Goal: Information Seeking & Learning: Check status

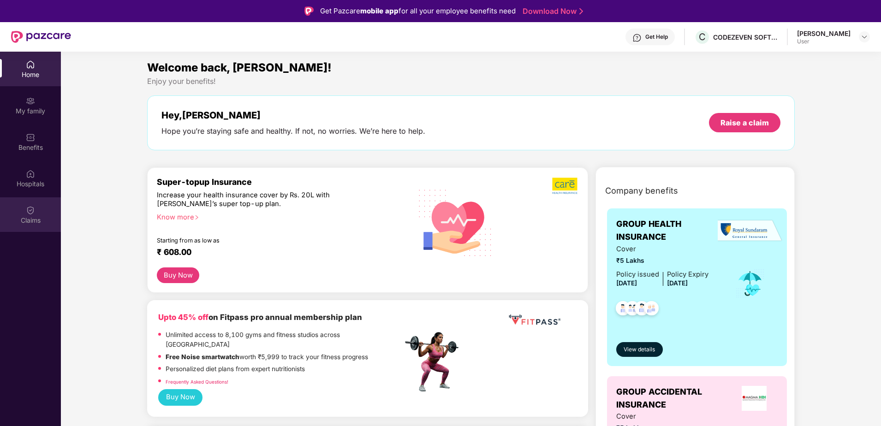
click at [37, 222] on div "Claims" at bounding box center [30, 220] width 61 height 9
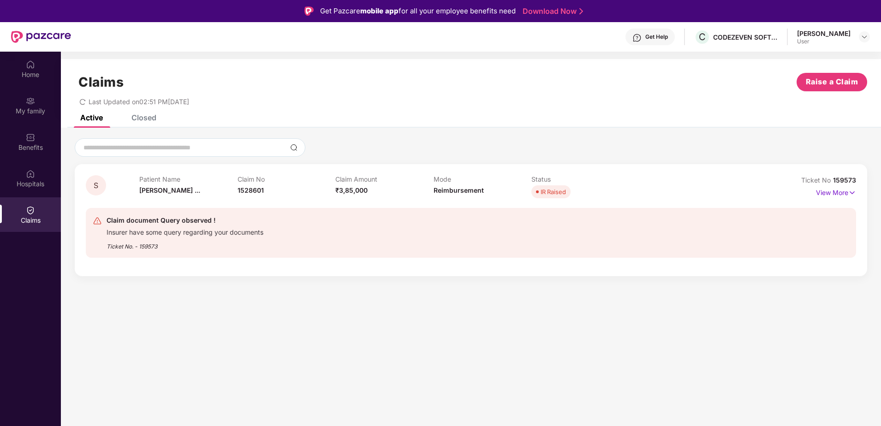
click at [675, 36] on div "Get Help" at bounding box center [650, 37] width 49 height 17
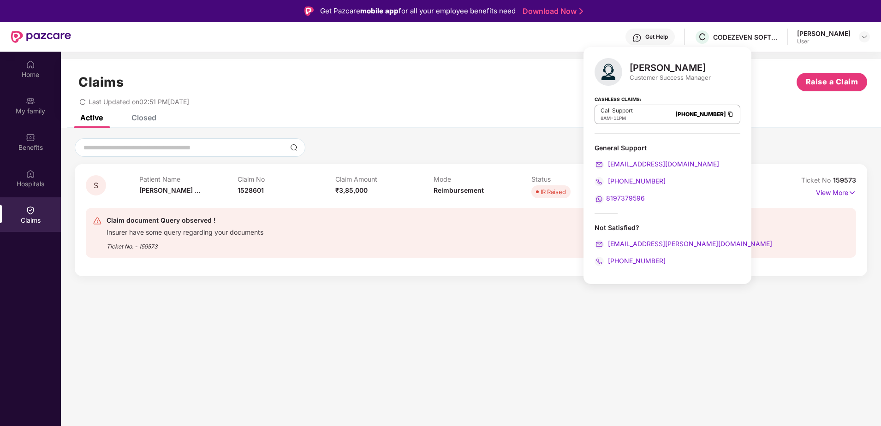
drag, startPoint x: 462, startPoint y: 197, endPoint x: 458, endPoint y: 214, distance: 17.5
click at [462, 197] on div "Mode Reimbursement" at bounding box center [483, 187] width 98 height 25
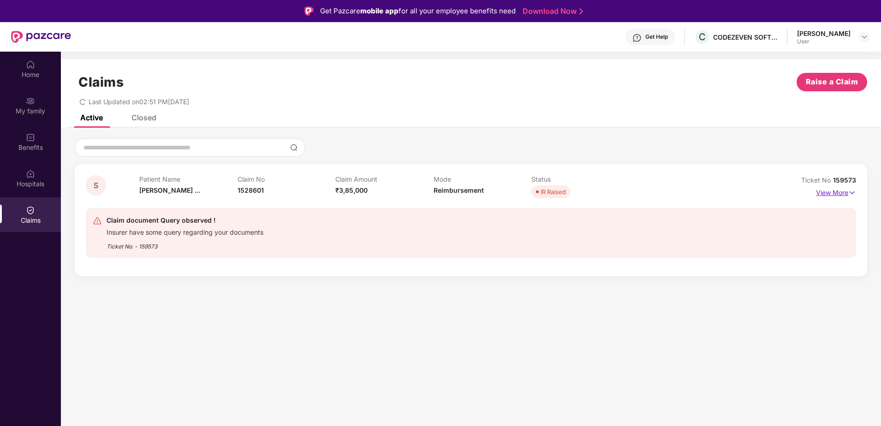
click at [854, 195] on img at bounding box center [853, 193] width 8 height 10
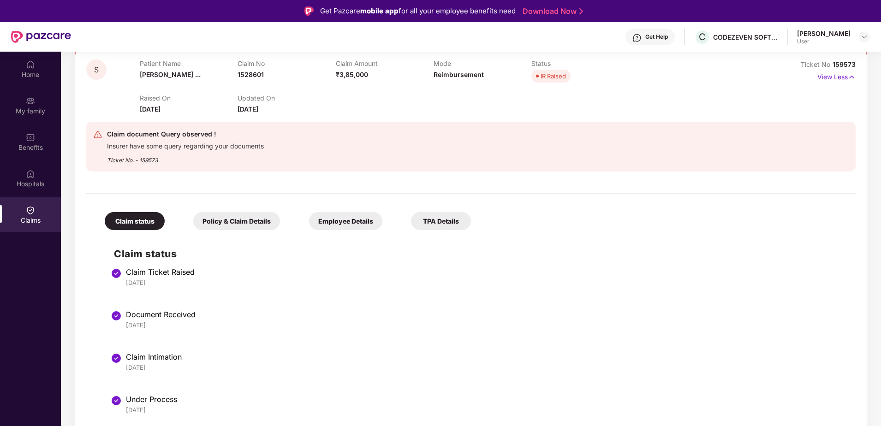
scroll to position [122, 0]
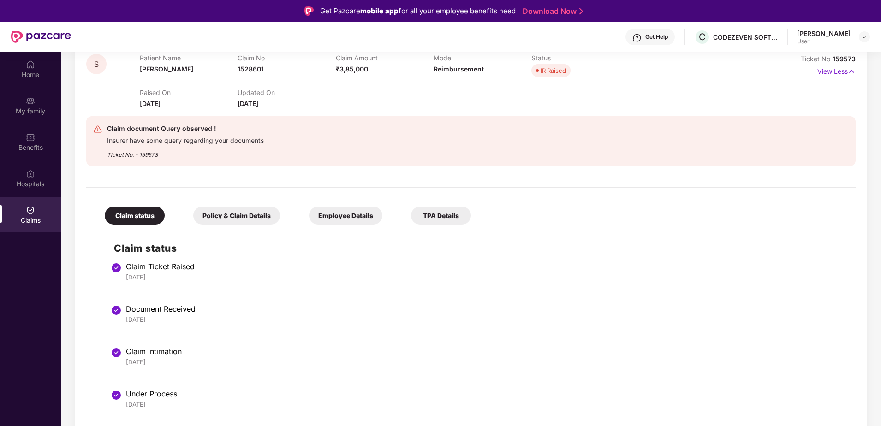
click at [245, 213] on div "Policy & Claim Details" at bounding box center [236, 216] width 87 height 18
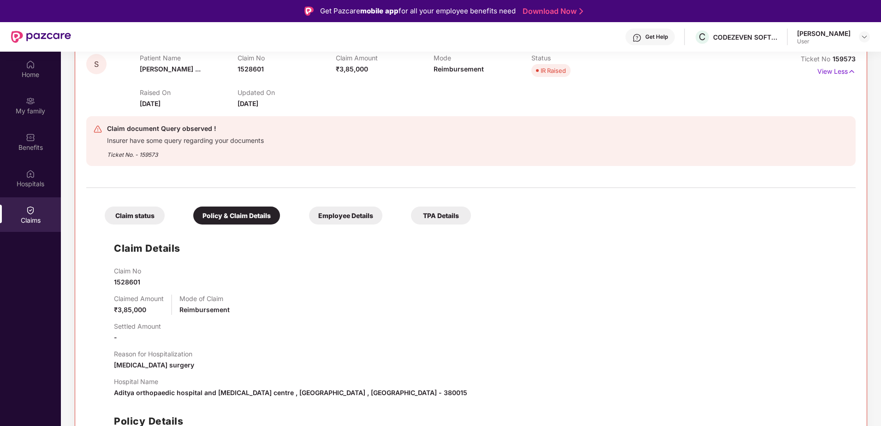
click at [342, 215] on div "Employee Details" at bounding box center [345, 216] width 73 height 18
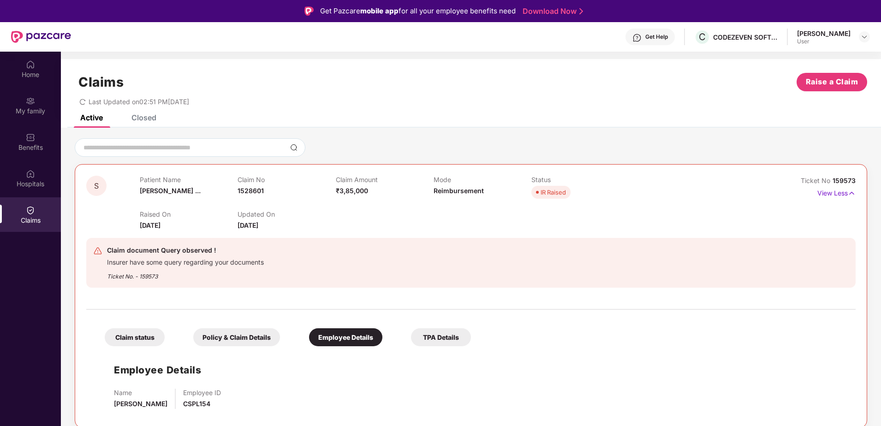
click at [461, 340] on div "TPA Details" at bounding box center [441, 338] width 60 height 18
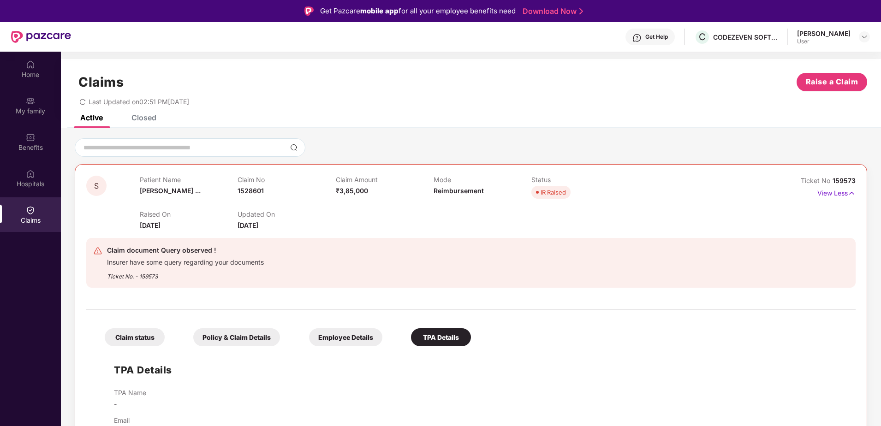
click at [268, 261] on div "Claim document Query observed ! Insurer have some query regarding your document…" at bounding box center [408, 263] width 630 height 36
click at [668, 38] on div "Get Help" at bounding box center [657, 36] width 23 height 7
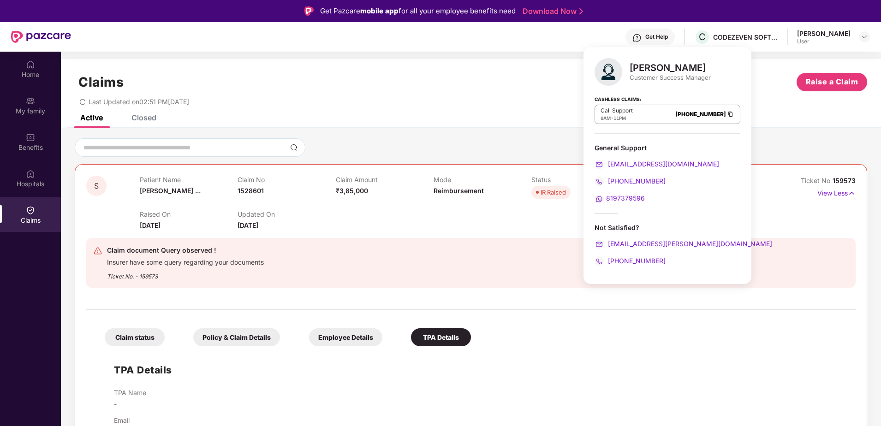
click at [426, 134] on div "S Patient Name [PERSON_NAME] ... Claim No 1528601 Claim Amount ₹3,85,000 Mode R…" at bounding box center [471, 293] width 821 height 330
